Goal: Task Accomplishment & Management: Use online tool/utility

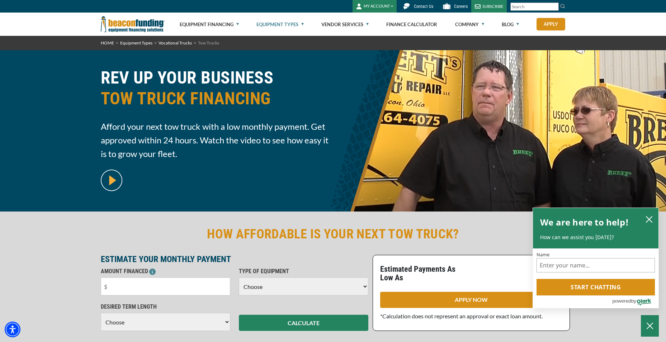
click at [109, 179] on img at bounding box center [112, 181] width 22 height 22
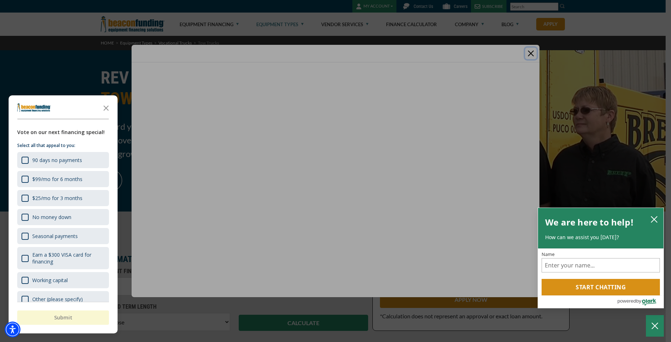
click at [333, 178] on div "button" at bounding box center [335, 171] width 671 height 342
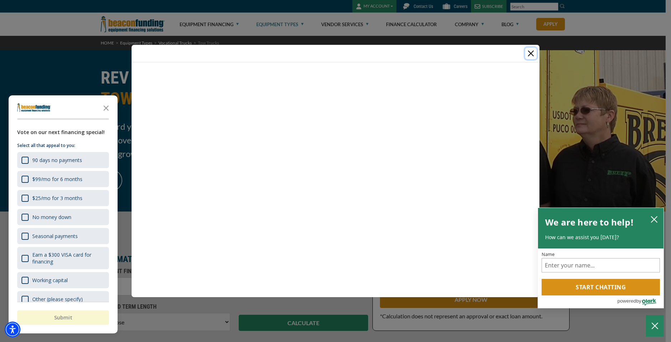
click at [529, 53] on button "Close" at bounding box center [530, 53] width 11 height 11
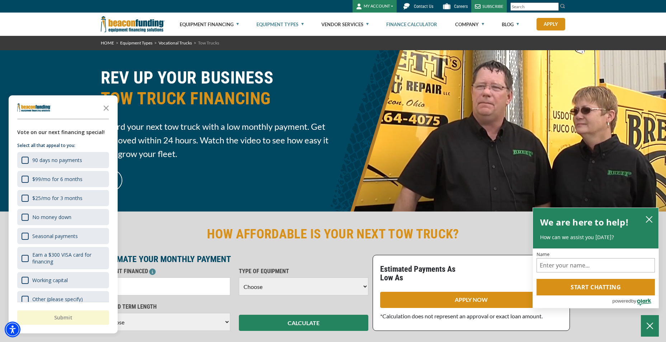
click at [409, 24] on link "Finance Calculator" at bounding box center [411, 24] width 51 height 23
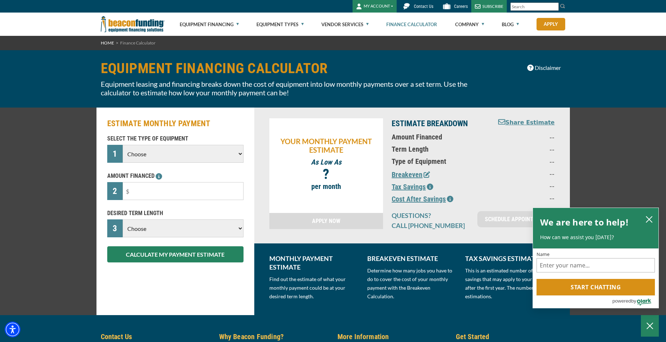
click at [240, 156] on select "Choose Backhoe Boom/Bucket Truck Chipper Commercial Mower Crane DTG/DTF Printin…" at bounding box center [183, 154] width 120 height 18
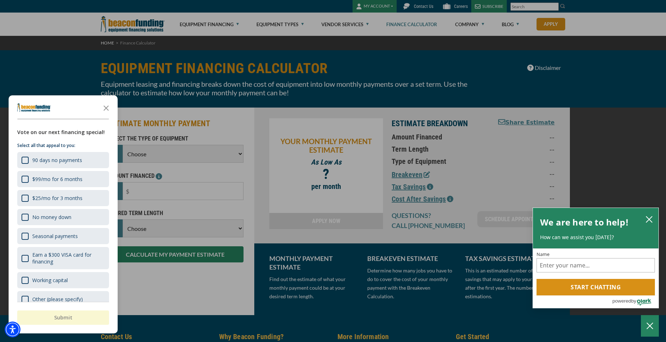
select select "5"
click at [123, 145] on select "Choose Backhoe Boom/Bucket Truck Chipper Commercial Mower Crane DTG/DTF Printin…" at bounding box center [183, 154] width 120 height 18
click at [104, 107] on icon "Close the survey" at bounding box center [106, 107] width 14 height 14
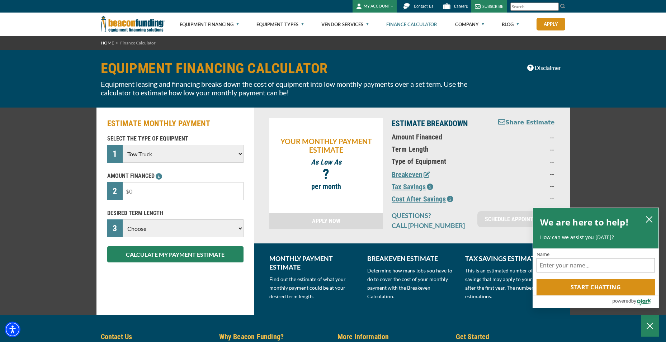
click at [153, 192] on input "text" at bounding box center [183, 191] width 120 height 18
type input "$59,900"
click at [240, 230] on select "Choose 36 Months 48 Months 60 Months" at bounding box center [183, 228] width 120 height 18
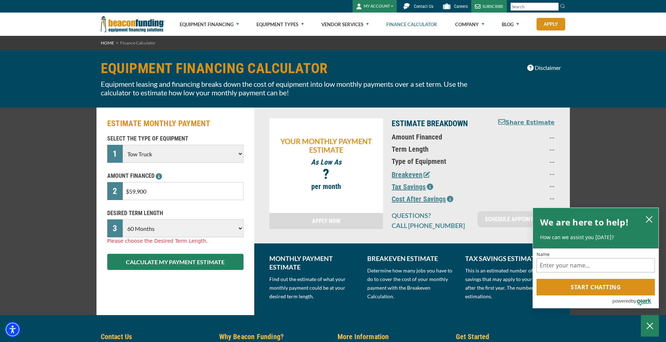
click at [123, 219] on select "Choose 36 Months 48 Months 60 Months" at bounding box center [183, 228] width 120 height 18
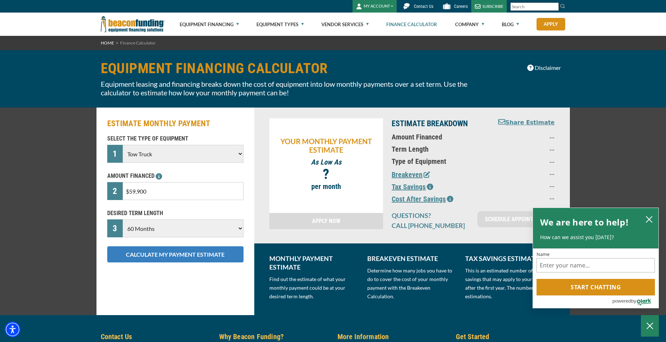
click at [169, 256] on button "CALCULATE MY PAYMENT ESTIMATE" at bounding box center [175, 254] width 136 height 16
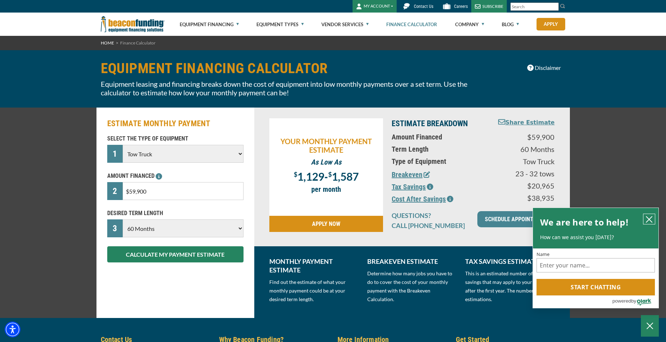
click at [650, 218] on icon "close chatbox" at bounding box center [648, 219] width 7 height 7
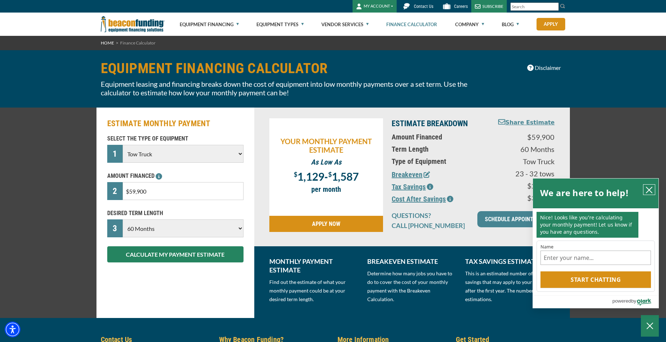
click at [651, 189] on icon "close chatbox" at bounding box center [648, 189] width 7 height 7
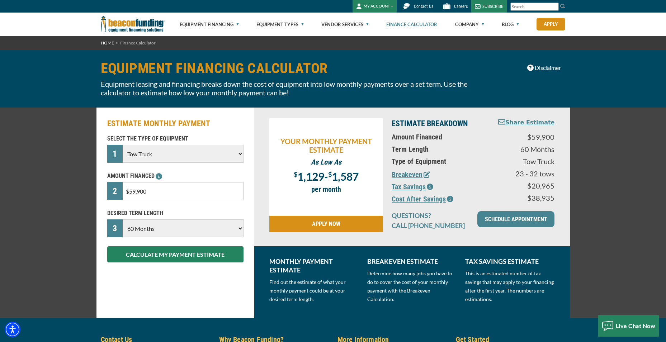
click at [239, 228] on select "Choose 36 Months 48 Months 60 Months" at bounding box center [183, 228] width 120 height 18
click at [123, 219] on select "Choose 36 Months 48 Months 60 Months" at bounding box center [183, 228] width 120 height 18
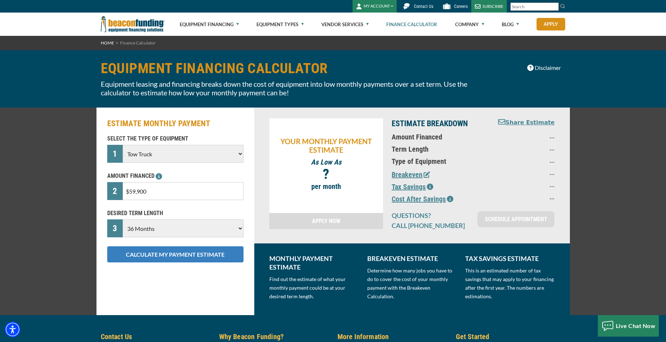
click at [181, 256] on button "CALCULATE MY PAYMENT ESTIMATE" at bounding box center [175, 254] width 136 height 16
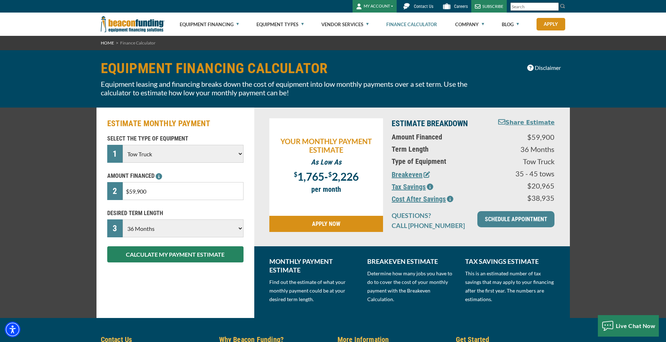
click at [241, 229] on select "Choose 36 Months 48 Months 60 Months" at bounding box center [183, 228] width 120 height 18
click at [123, 219] on select "Choose 36 Months 48 Months 60 Months" at bounding box center [183, 228] width 120 height 18
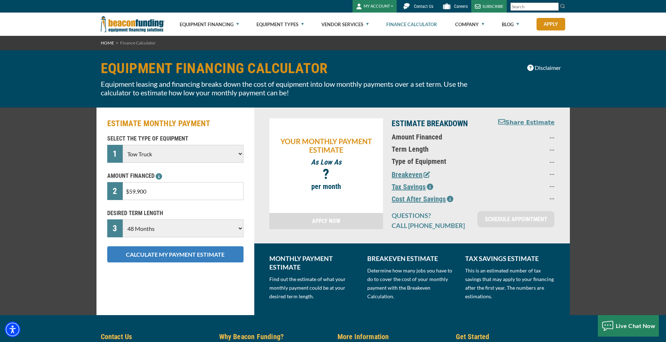
click at [192, 256] on button "CALCULATE MY PAYMENT ESTIMATE" at bounding box center [175, 254] width 136 height 16
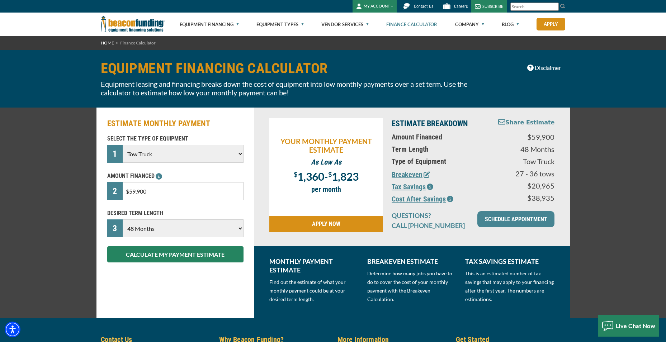
click at [239, 229] on select "Choose 36 Months 48 Months 60 Months" at bounding box center [183, 228] width 120 height 18
click at [123, 219] on select "Choose 36 Months 48 Months 60 Months" at bounding box center [183, 228] width 120 height 18
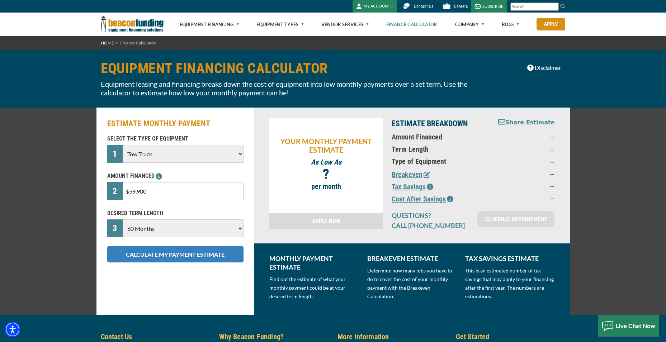
click at [168, 257] on button "CALCULATE MY PAYMENT ESTIMATE" at bounding box center [175, 254] width 136 height 16
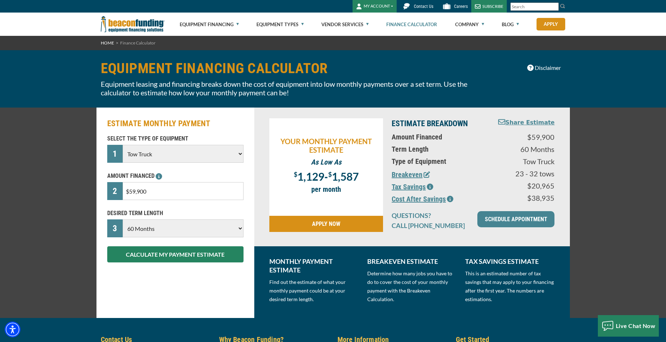
click at [240, 225] on select "Choose 36 Months 48 Months 60 Months" at bounding box center [183, 228] width 120 height 18
select select "48"
click at [123, 219] on select "Choose 36 Months 48 Months 60 Months" at bounding box center [183, 228] width 120 height 18
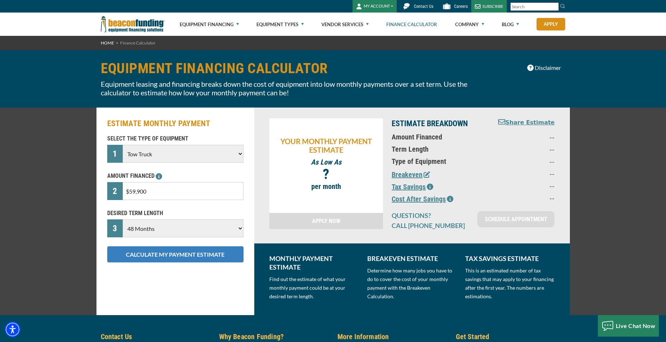
click at [178, 256] on button "CALCULATE MY PAYMENT ESTIMATE" at bounding box center [175, 254] width 136 height 16
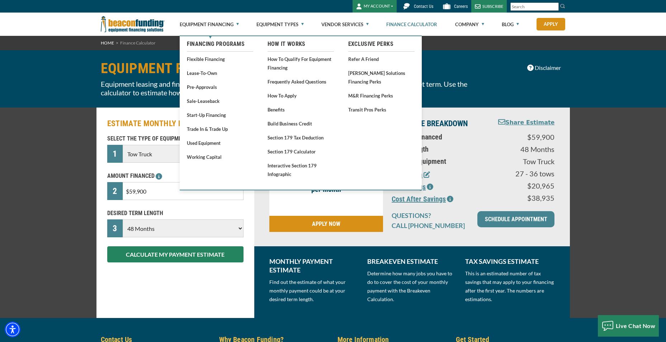
click at [611, 144] on div "ESTIMATE MONTHLY PAYMENT SELECT THE TYPE OF EQUIPMENT 1 Choose Backhoe Boom/Buc…" at bounding box center [333, 213] width 666 height 210
click at [276, 60] on link "How to Qualify for Equipment Financing" at bounding box center [300, 63] width 66 height 18
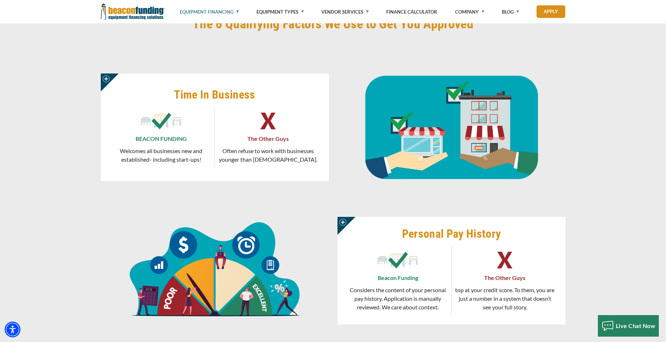
scroll to position [394, 0]
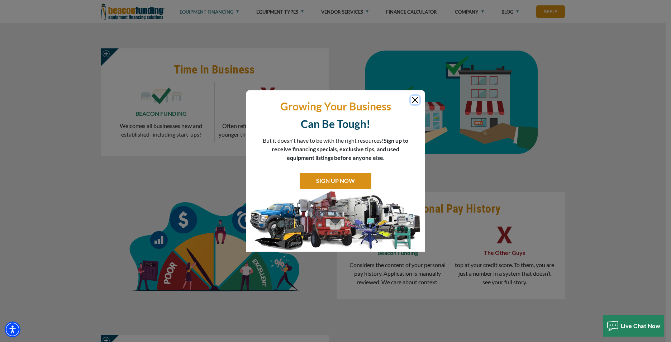
click at [414, 100] on button "Close" at bounding box center [415, 100] width 9 height 9
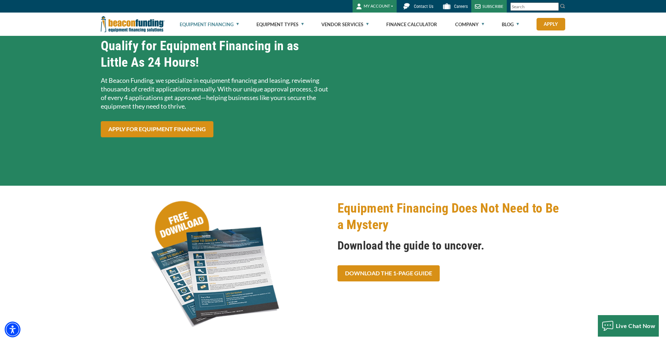
scroll to position [0, 0]
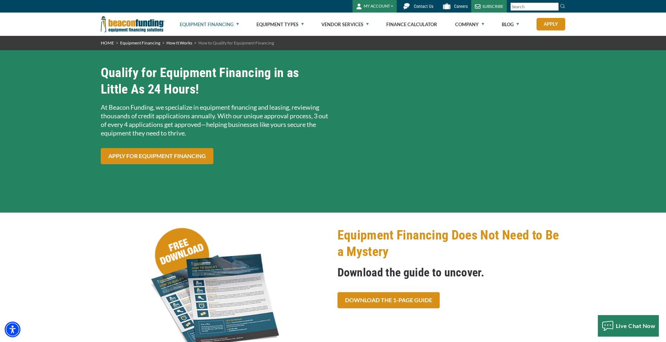
click at [423, 6] on span "Contact Us" at bounding box center [423, 6] width 19 height 5
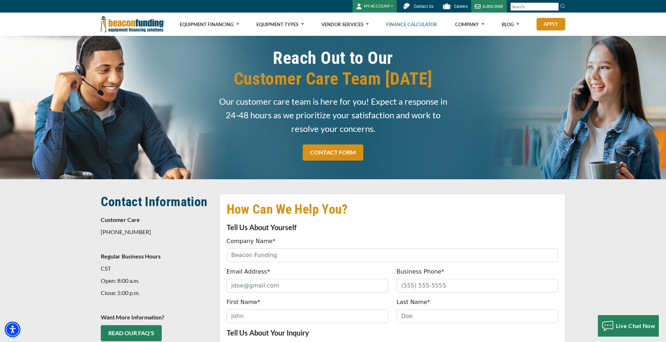
click at [418, 26] on link "Finance Calculator" at bounding box center [411, 24] width 51 height 23
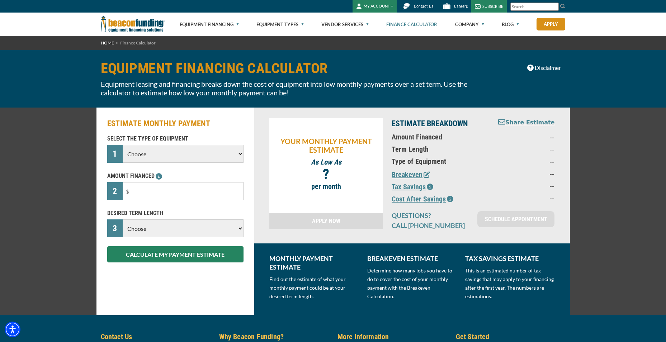
click at [241, 153] on select "Choose Backhoe Boom/Bucket Truck Chipper Commercial Mower Crane DTG/DTF Printin…" at bounding box center [183, 154] width 120 height 18
select select "5"
click at [123, 145] on select "Choose Backhoe Boom/Bucket Truck Chipper Commercial Mower Crane DTG/DTF Printin…" at bounding box center [183, 154] width 120 height 18
click at [141, 195] on input "text" at bounding box center [183, 191] width 120 height 18
drag, startPoint x: 141, startPoint y: 191, endPoint x: 131, endPoint y: 195, distance: 10.9
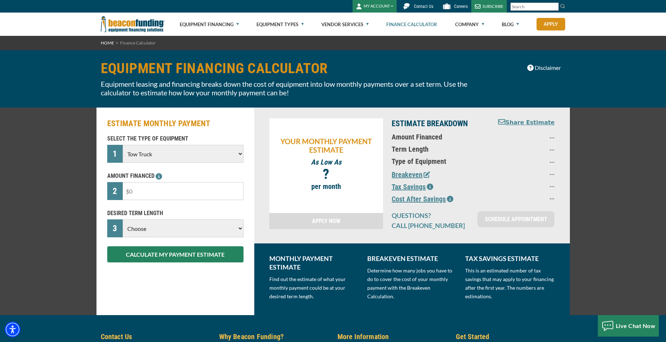
click at [131, 195] on input "text" at bounding box center [183, 191] width 120 height 18
type input "$59,900"
click at [189, 226] on select "Choose 36 Months 48 Months 60 Months" at bounding box center [183, 228] width 120 height 18
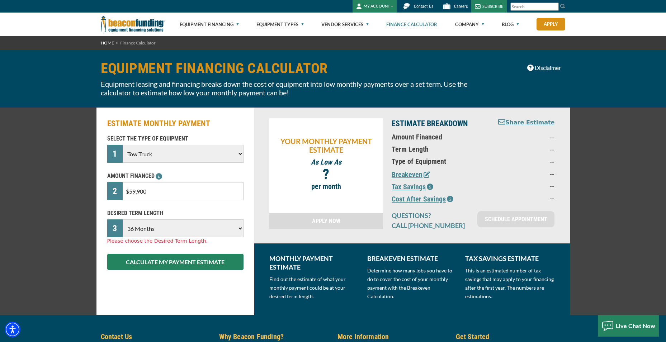
click at [123, 219] on select "Choose 36 Months 48 Months 60 Months" at bounding box center [183, 228] width 120 height 18
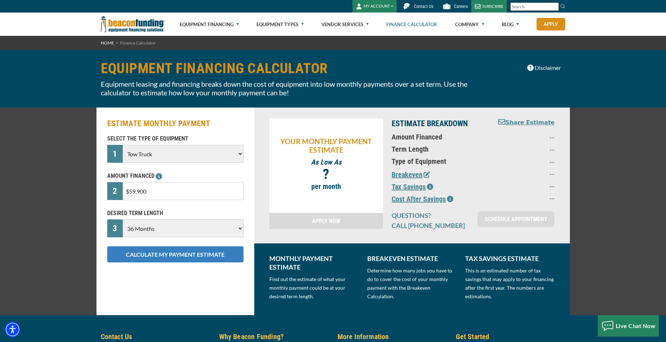
click at [175, 256] on button "CALCULATE MY PAYMENT ESTIMATE" at bounding box center [175, 254] width 136 height 16
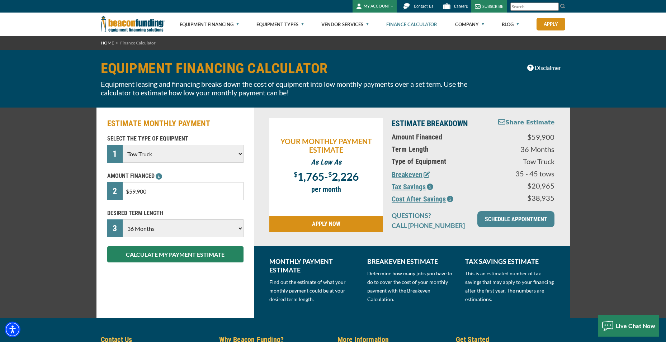
click at [238, 227] on select "Choose 36 Months 48 Months 60 Months" at bounding box center [183, 228] width 120 height 18
select select "48"
click at [123, 219] on select "Choose 36 Months 48 Months 60 Months" at bounding box center [183, 228] width 120 height 18
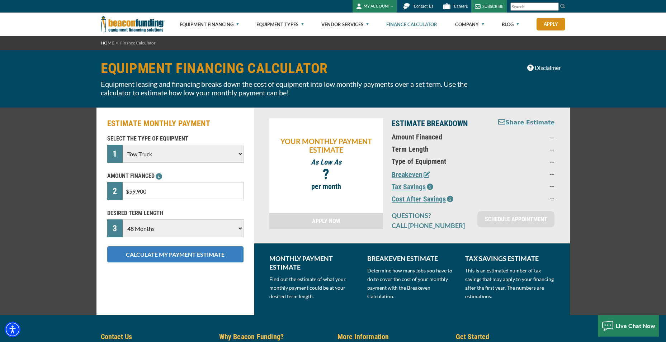
click at [175, 257] on button "CALCULATE MY PAYMENT ESTIMATE" at bounding box center [175, 254] width 136 height 16
